Goal: Navigation & Orientation: Find specific page/section

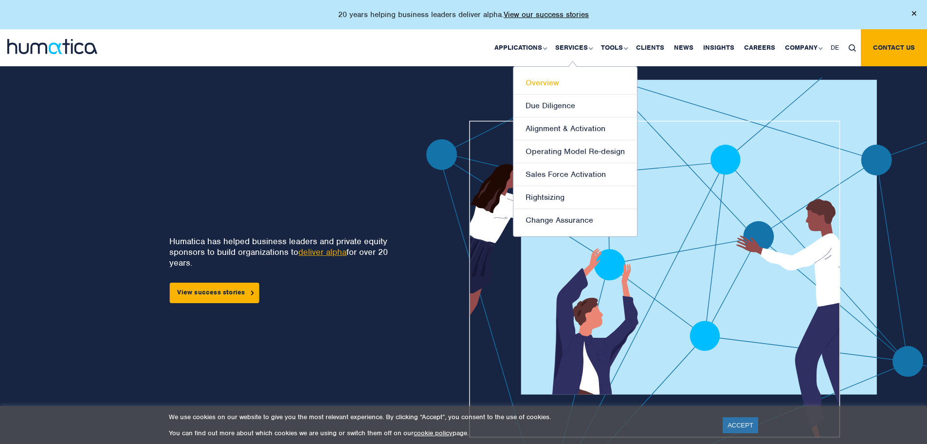
click at [546, 83] on link "Overview" at bounding box center [576, 83] width 124 height 23
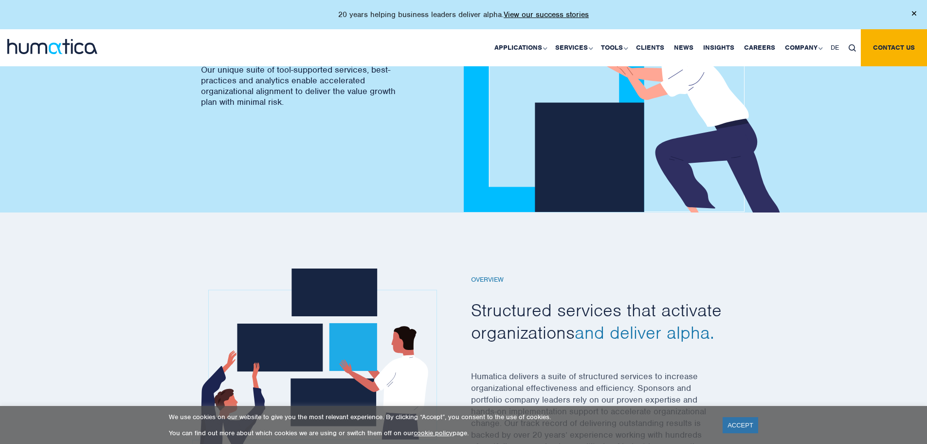
scroll to position [49, 0]
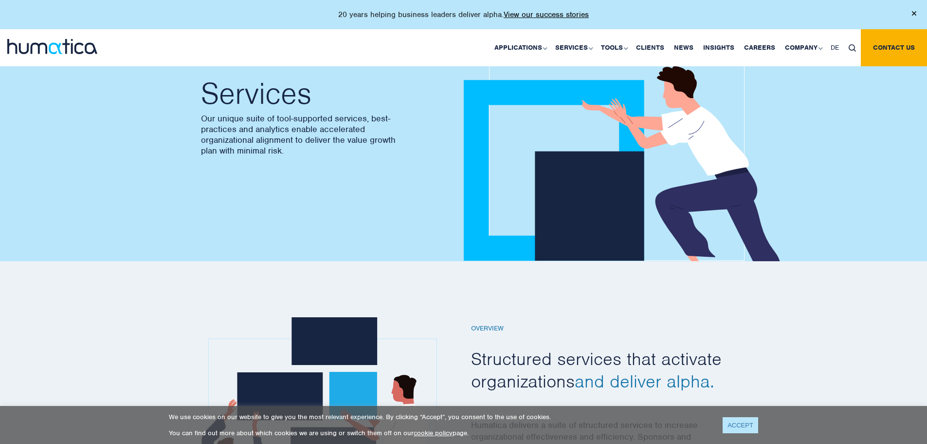
click at [733, 422] on link "ACCEPT" at bounding box center [741, 425] width 36 height 16
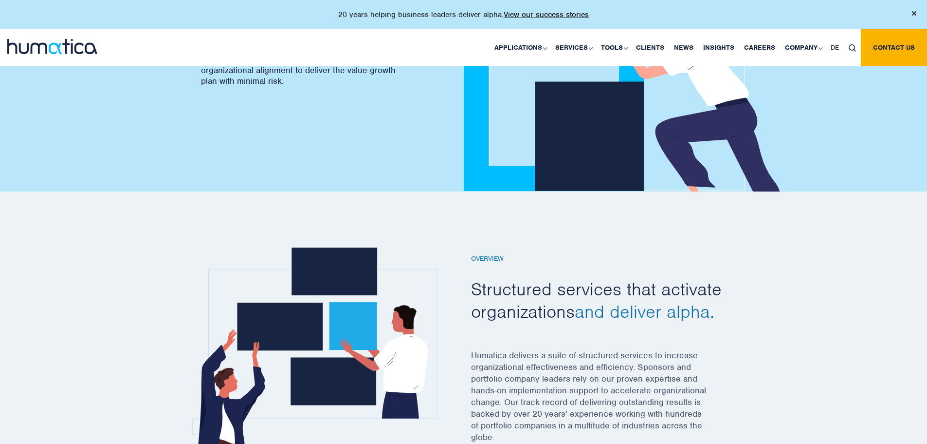
scroll to position [243, 0]
